Goal: Transaction & Acquisition: Purchase product/service

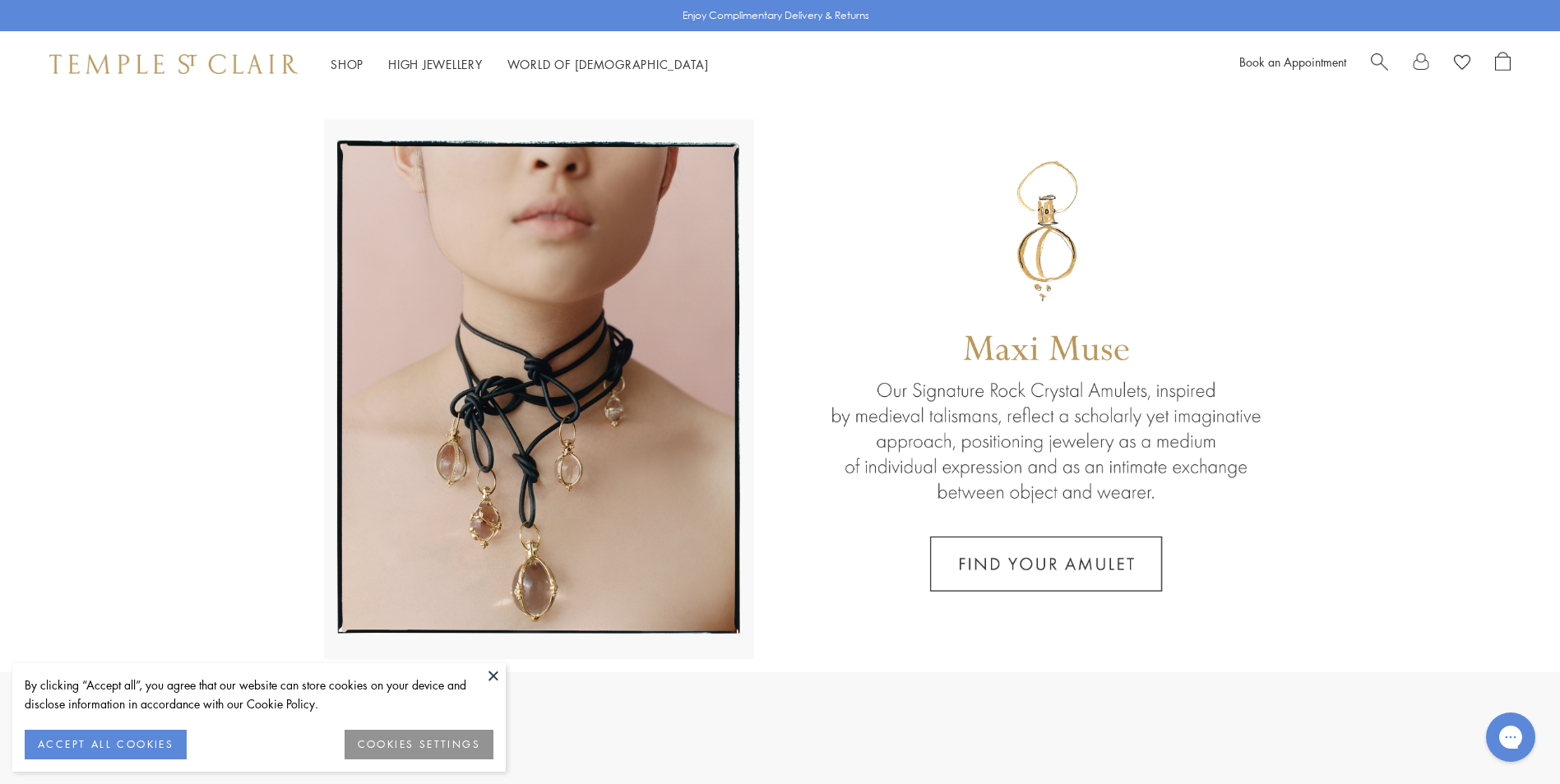
click at [499, 677] on button at bounding box center [494, 676] width 25 height 25
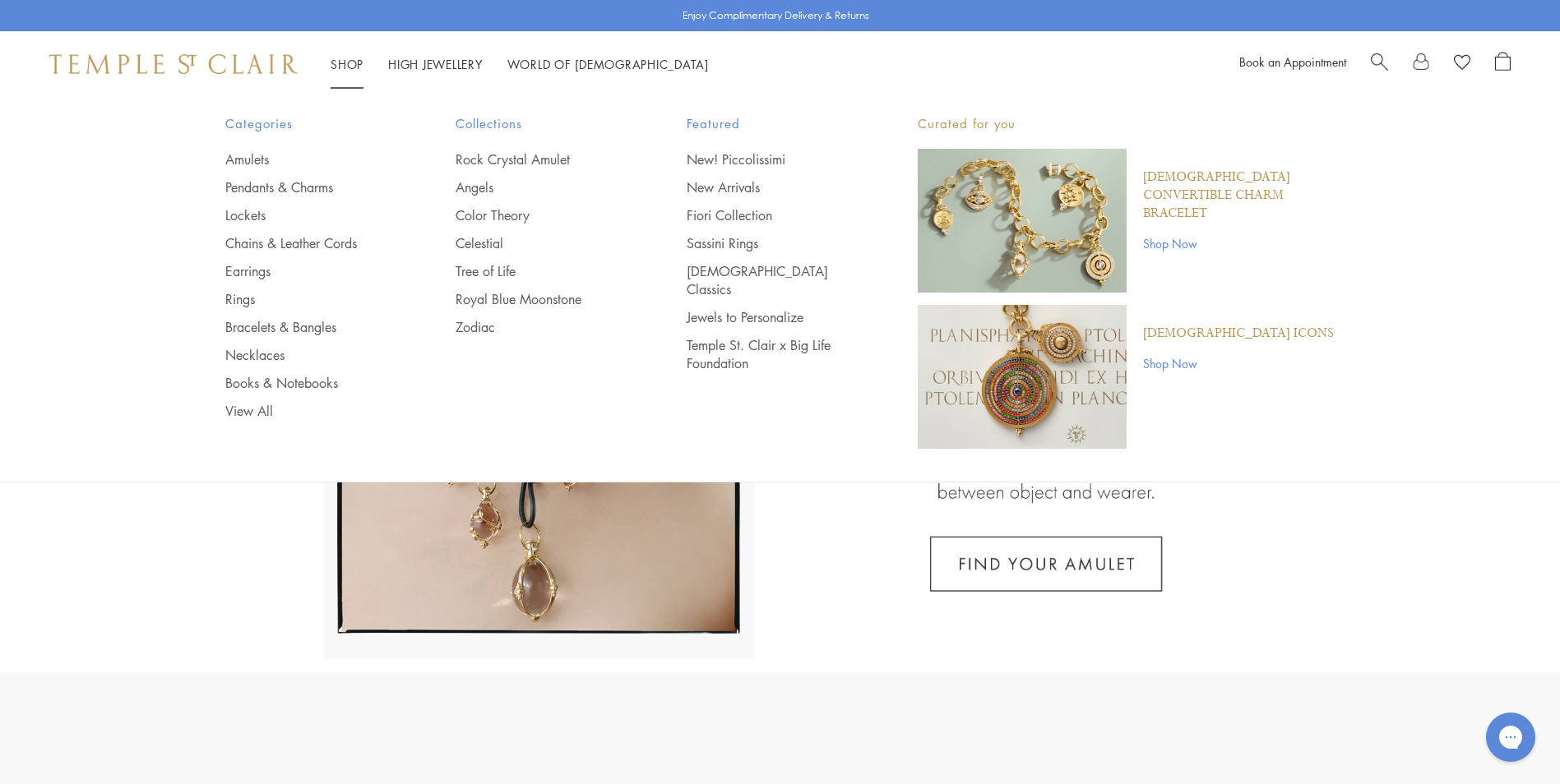
click at [355, 67] on link "Shop Shop" at bounding box center [347, 63] width 33 height 16
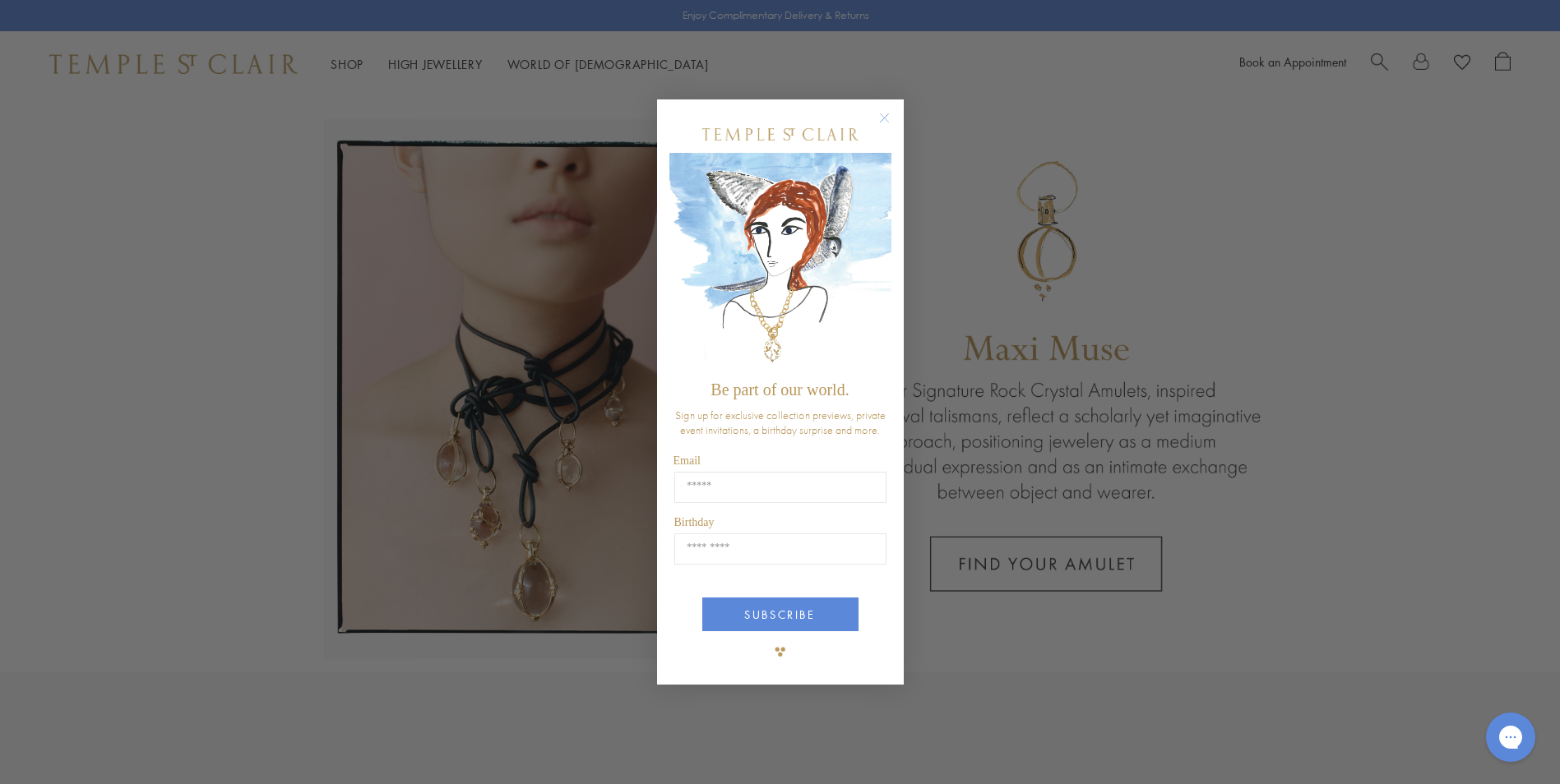
click at [877, 118] on circle "Close dialog" at bounding box center [884, 119] width 20 height 20
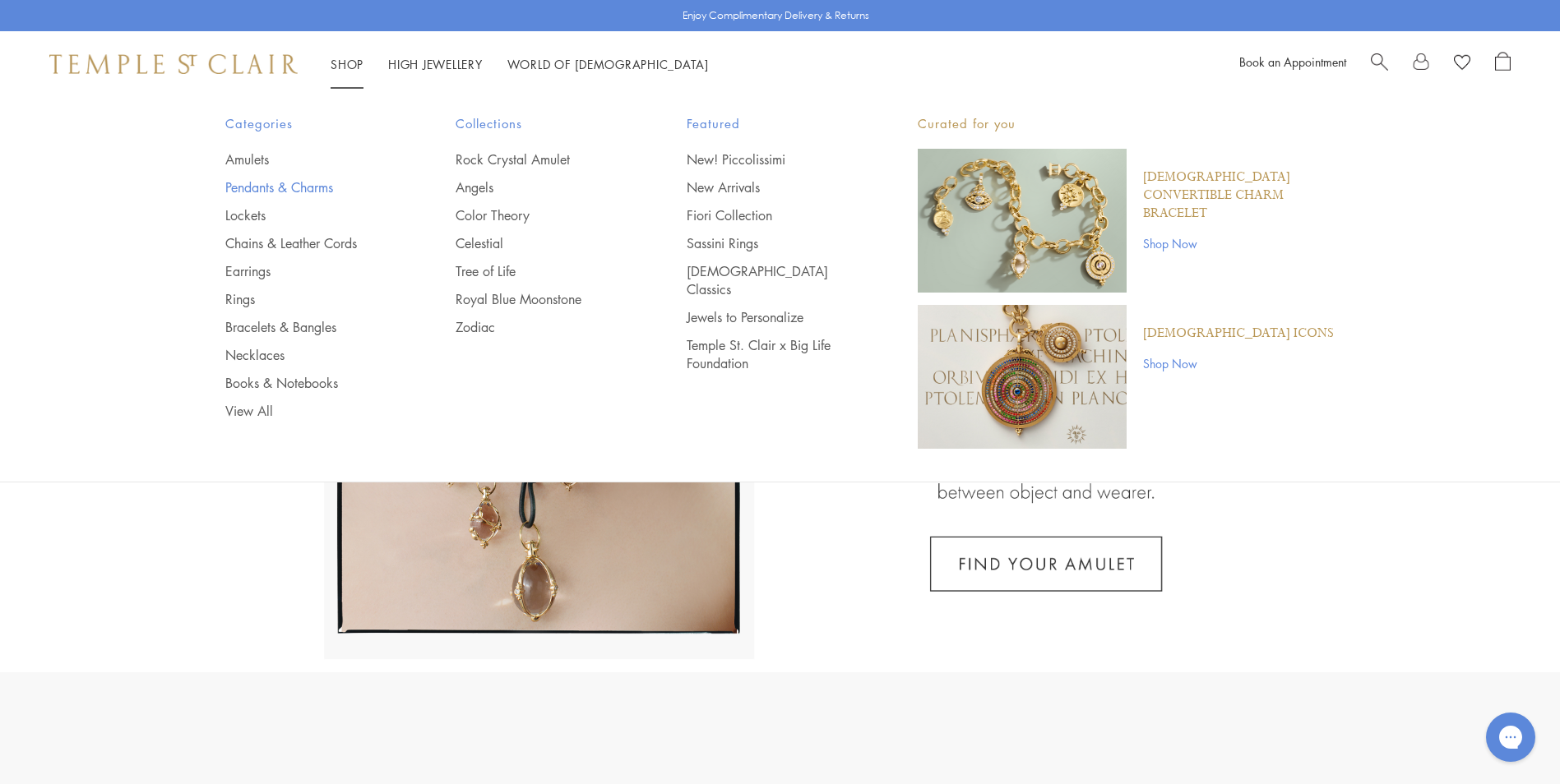
click at [252, 184] on link "Pendants & Charms" at bounding box center [308, 187] width 165 height 18
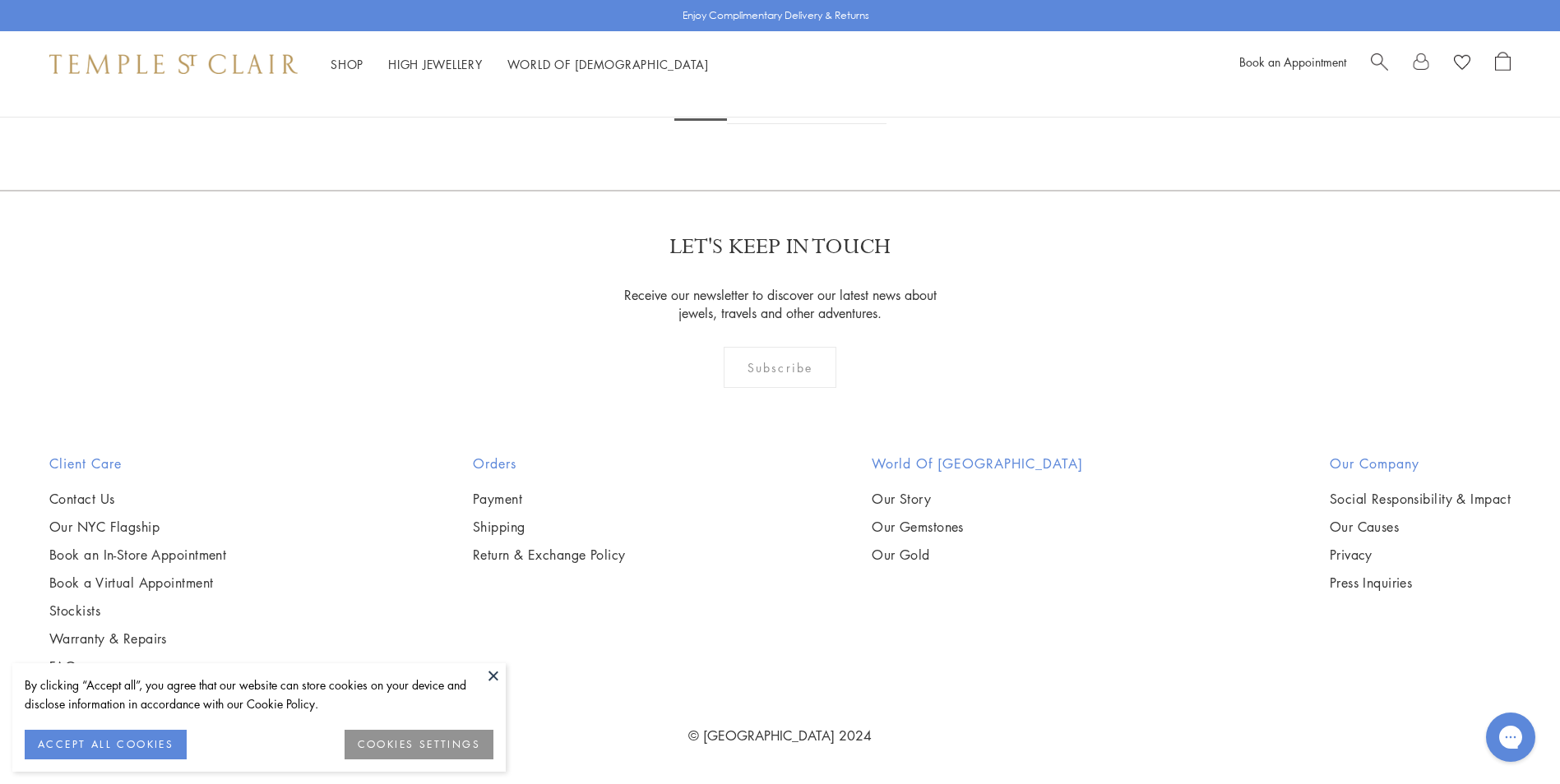
scroll to position [12932, 0]
drag, startPoint x: 490, startPoint y: 672, endPoint x: 518, endPoint y: 674, distance: 28.1
click at [490, 672] on button at bounding box center [494, 676] width 25 height 25
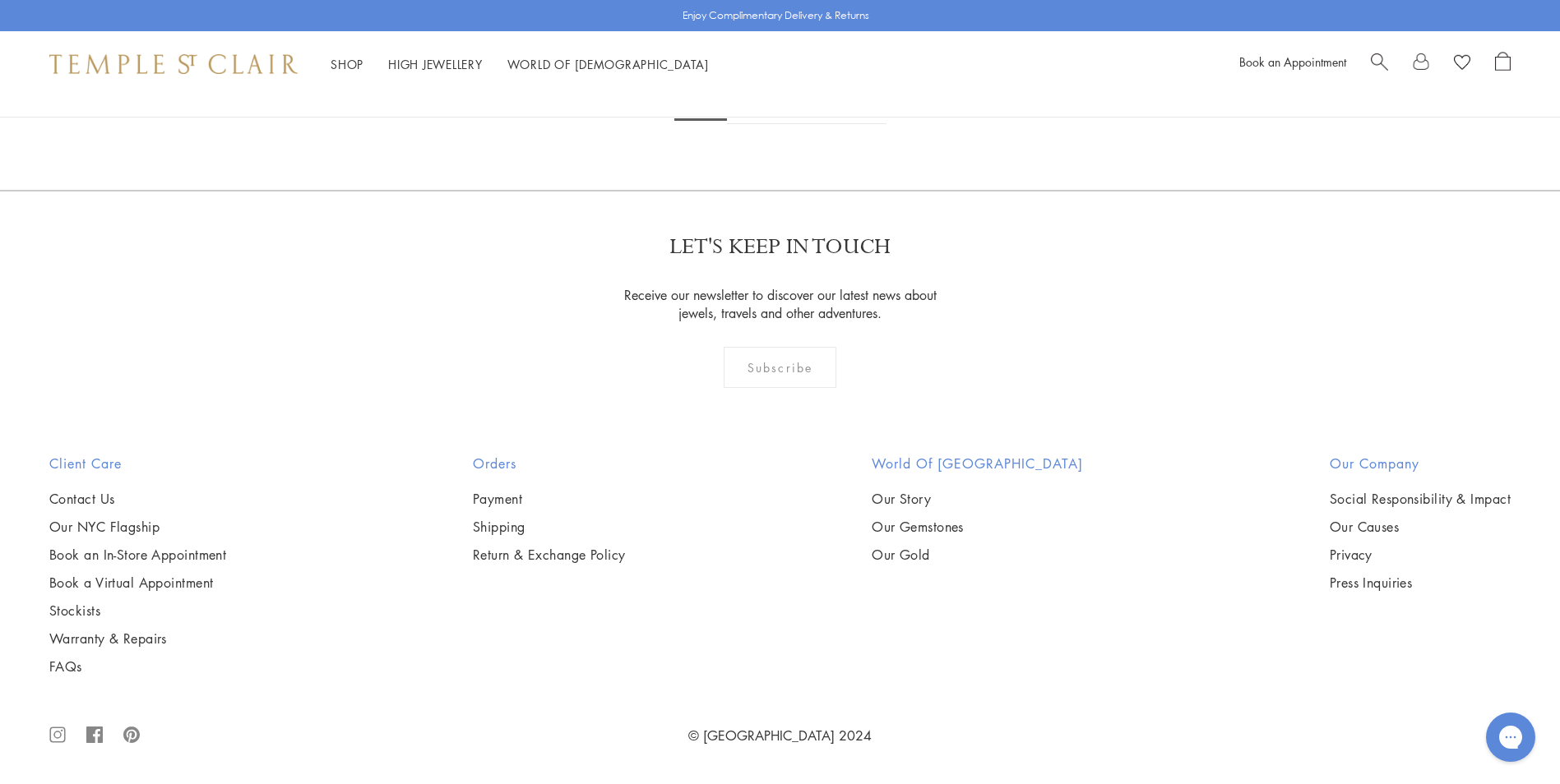
click at [755, 124] on link "2" at bounding box center [754, 101] width 55 height 45
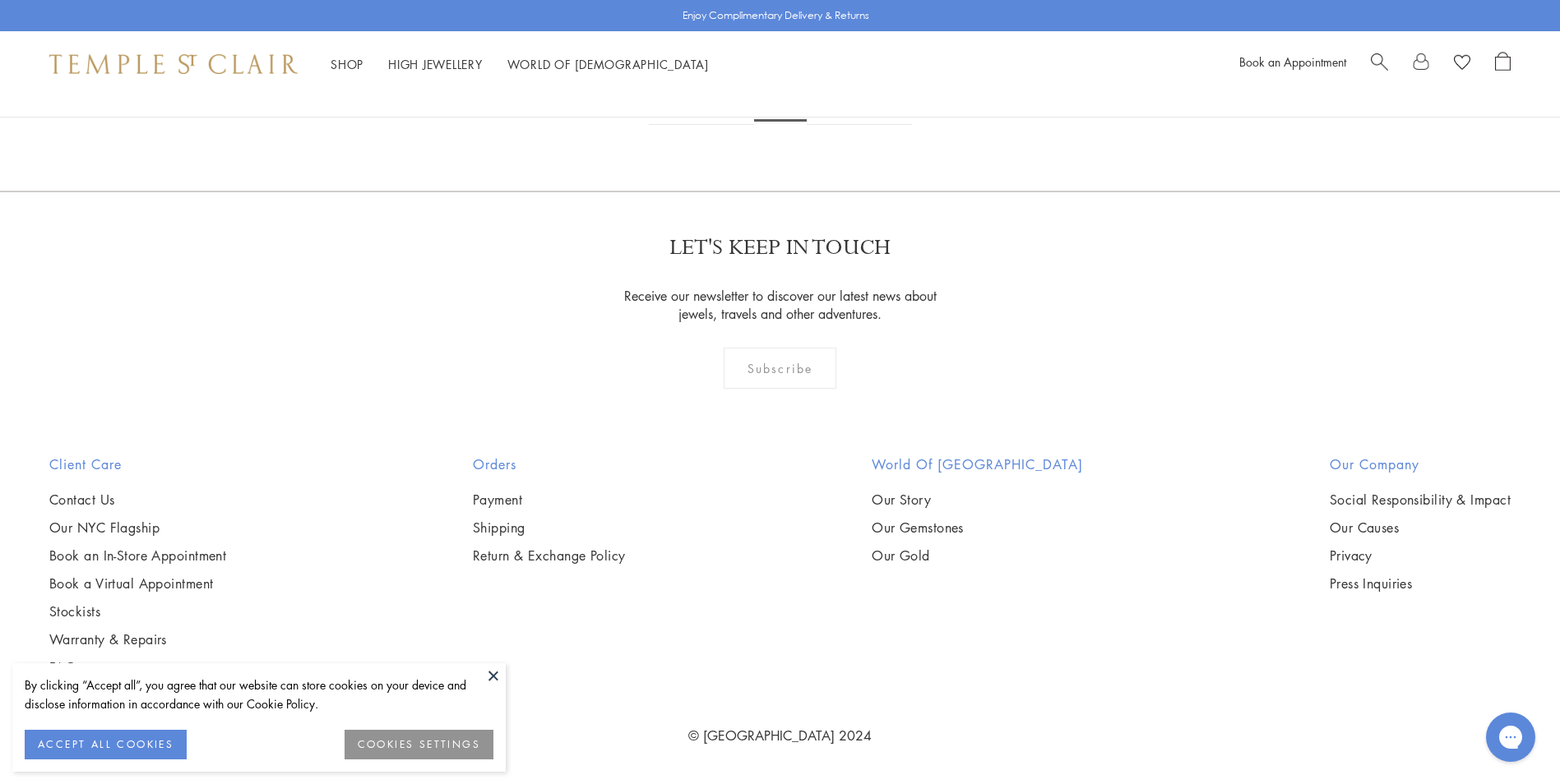
scroll to position [7268, 0]
click at [0, 0] on img at bounding box center [0, 0] width 0 height 0
